Goal: Information Seeking & Learning: Learn about a topic

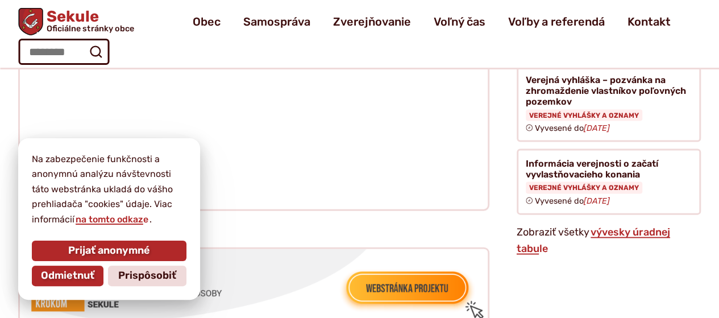
scroll to position [1137, 0]
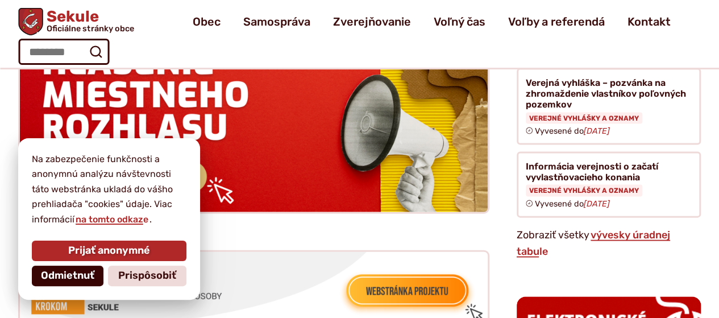
click at [78, 277] on span "Odmietnuť" at bounding box center [67, 275] width 53 height 13
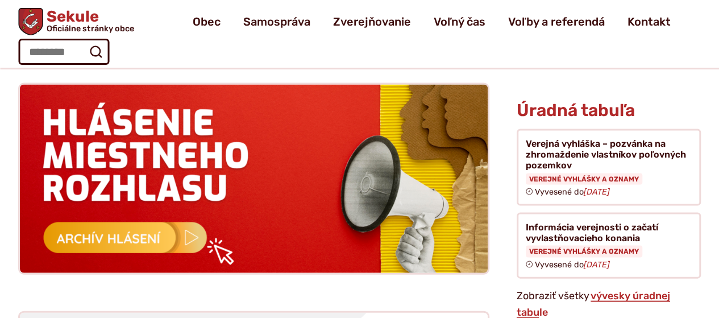
scroll to position [1076, 0]
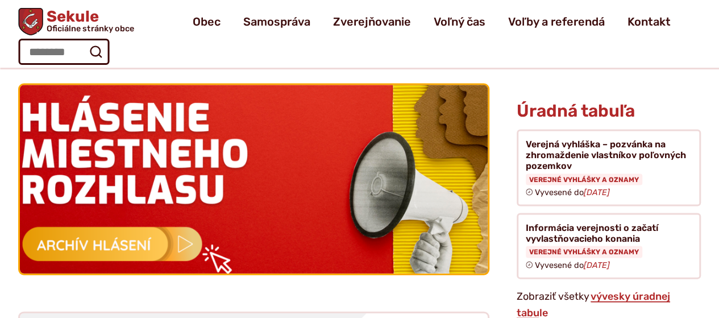
click at [183, 226] on img at bounding box center [254, 179] width 515 height 207
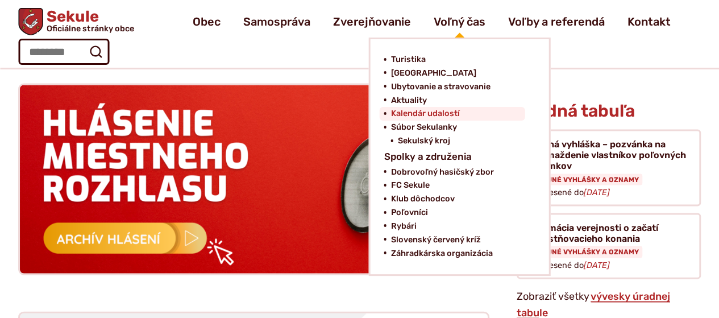
click at [439, 117] on span "Kalendár udalostí" at bounding box center [425, 114] width 69 height 14
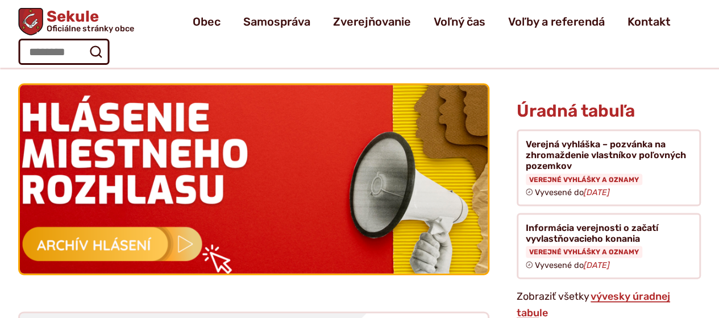
click at [227, 184] on img at bounding box center [254, 179] width 515 height 207
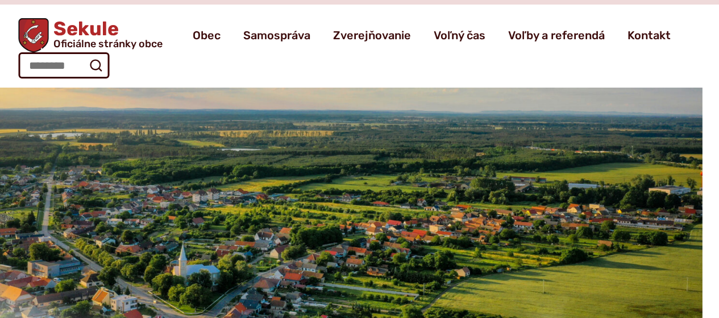
scroll to position [0, 0]
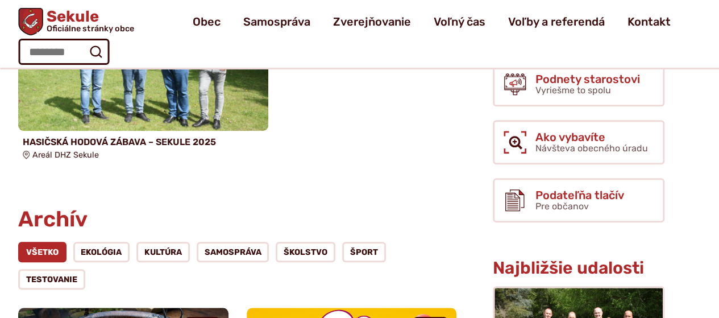
scroll to position [326, 0]
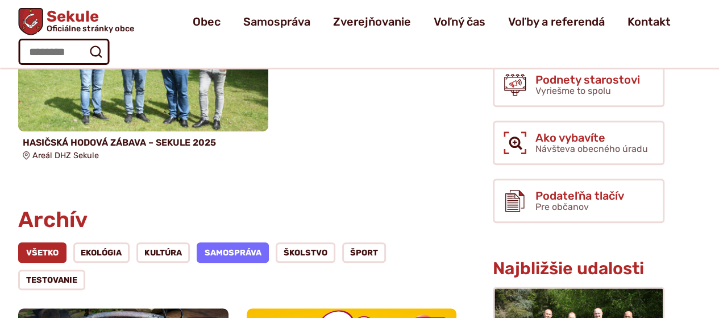
click at [221, 242] on link "Samospráva" at bounding box center [233, 252] width 73 height 20
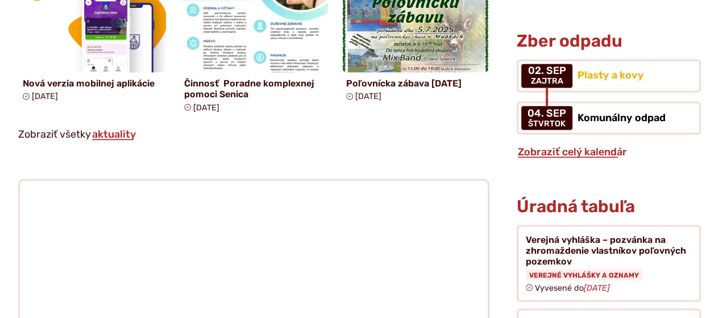
scroll to position [981, 0]
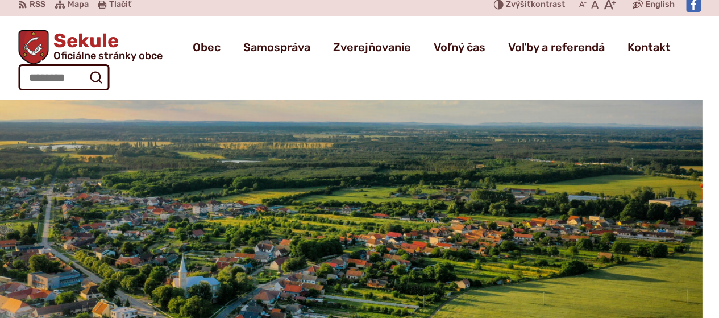
scroll to position [3, 0]
